Goal: Task Accomplishment & Management: Use online tool/utility

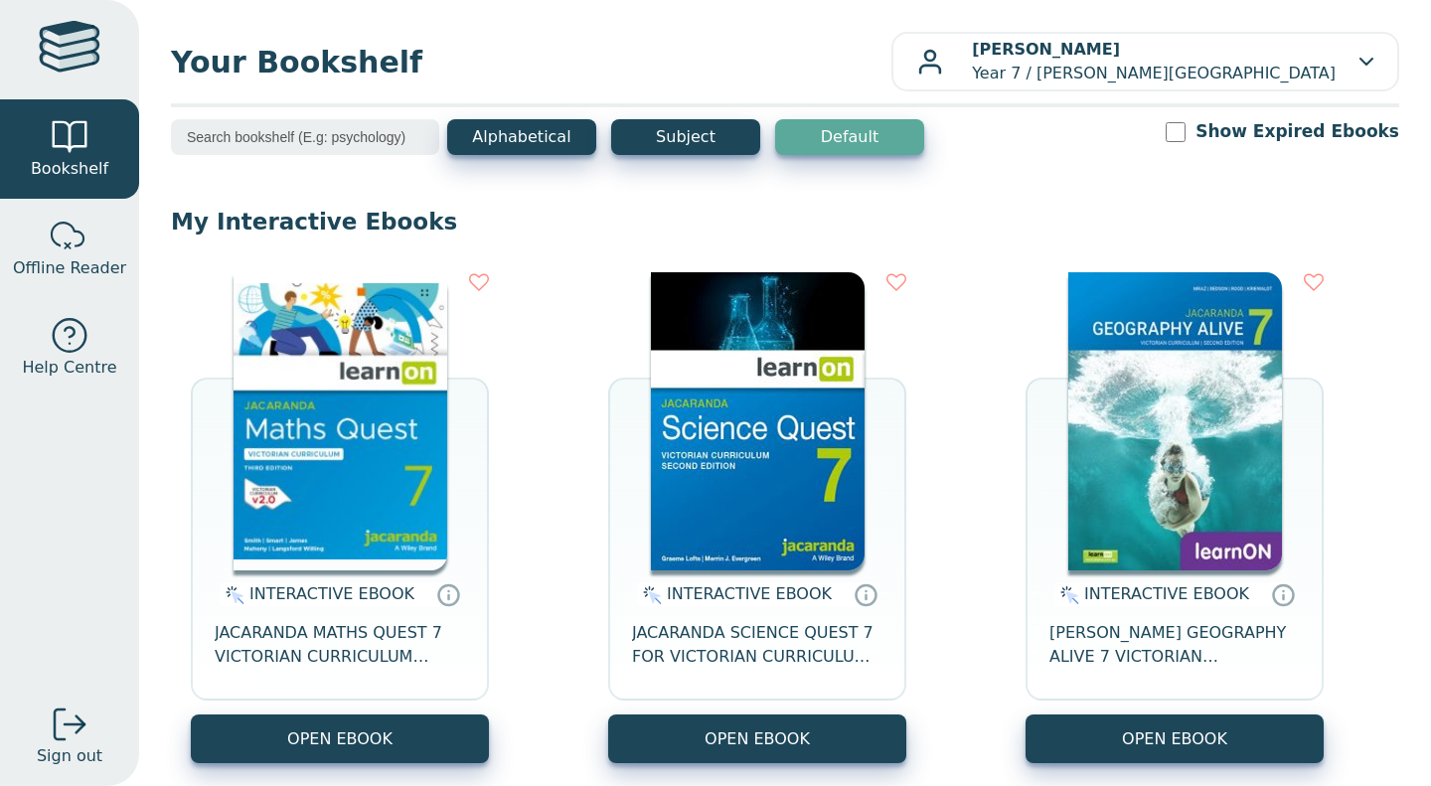
click at [696, 448] on img at bounding box center [758, 421] width 214 height 298
click at [268, 454] on img at bounding box center [341, 421] width 214 height 298
